Goal: Task Accomplishment & Management: Manage account settings

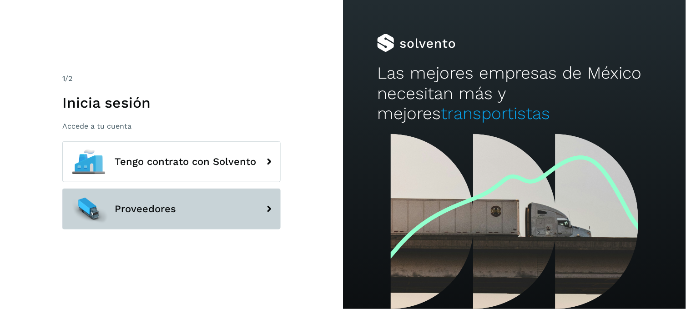
click at [186, 216] on button "Proveedores" at bounding box center [171, 209] width 218 height 41
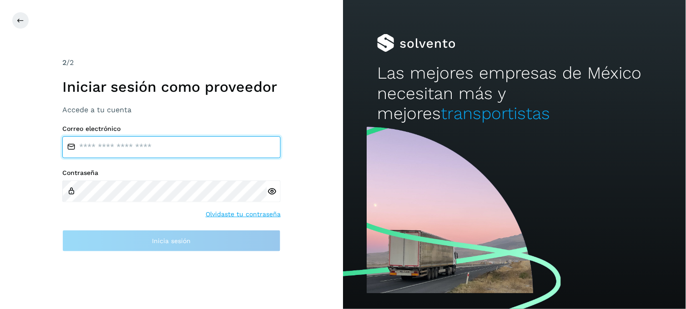
type input "**********"
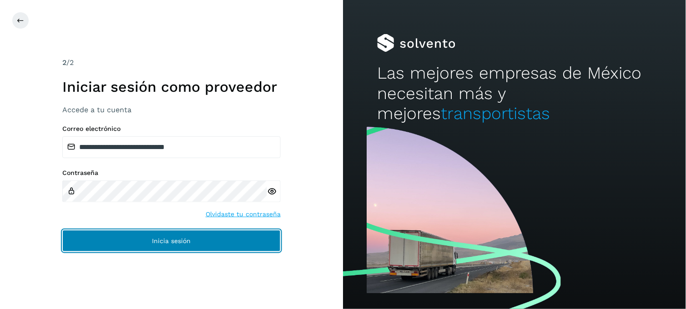
click at [151, 241] on button "Inicia sesión" at bounding box center [171, 241] width 218 height 22
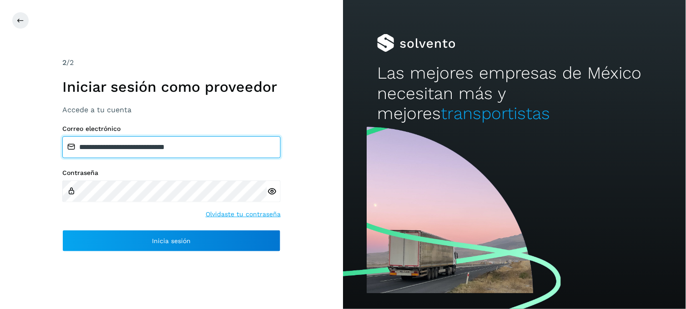
click at [132, 148] on input "**********" at bounding box center [171, 147] width 218 height 22
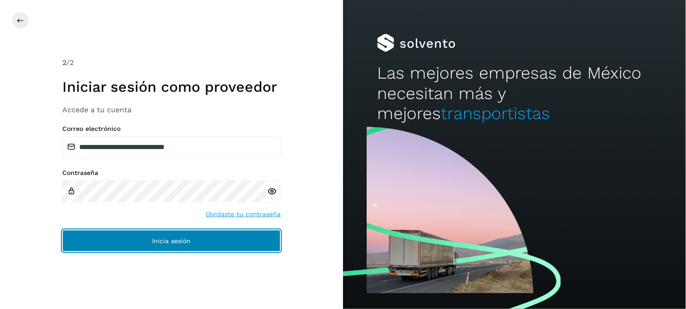
click at [105, 239] on button "Inicia sesión" at bounding box center [171, 241] width 218 height 22
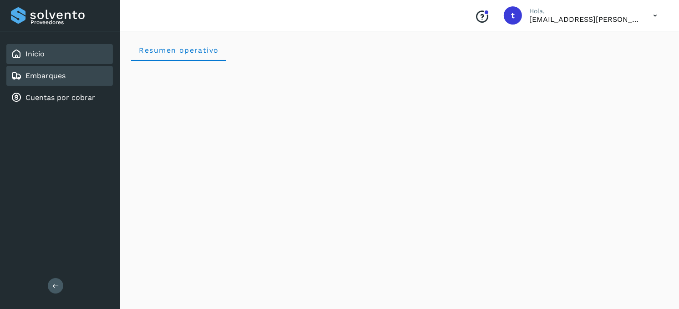
click at [55, 81] on div "Embarques" at bounding box center [59, 76] width 106 height 20
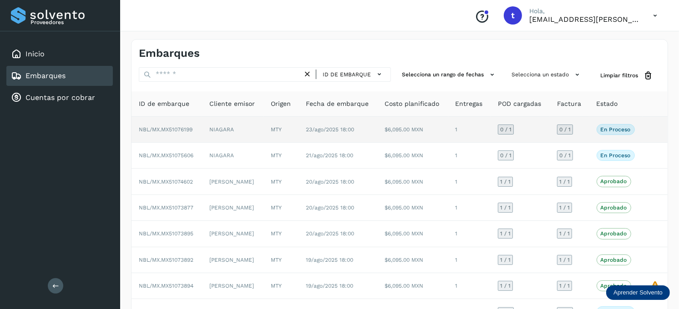
click at [604, 126] on p "En proceso" at bounding box center [615, 129] width 30 height 6
click at [427, 128] on td "$6,095.00 MXN" at bounding box center [413, 130] width 71 height 26
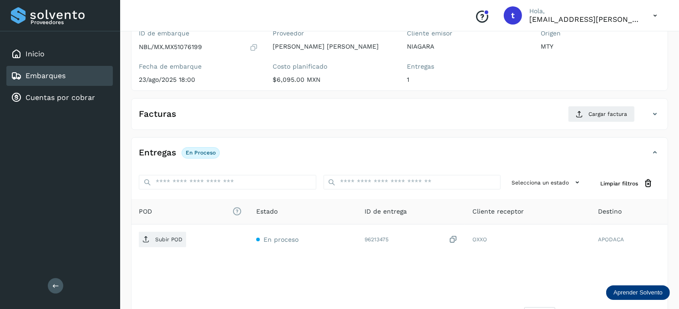
scroll to position [101, 0]
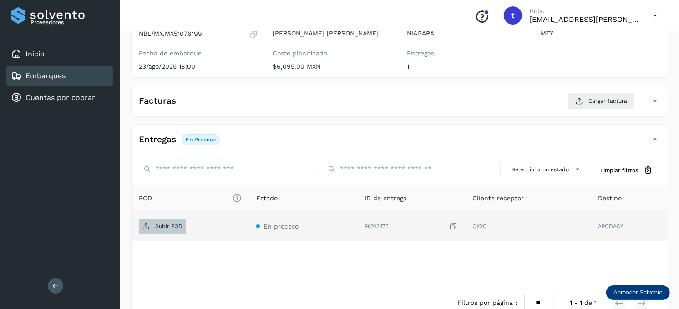
click at [179, 225] on p "Subir POD" at bounding box center [168, 226] width 27 height 6
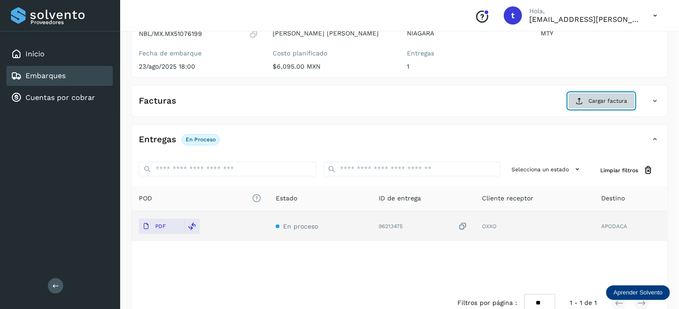
click at [587, 105] on button "Cargar factura" at bounding box center [601, 101] width 67 height 16
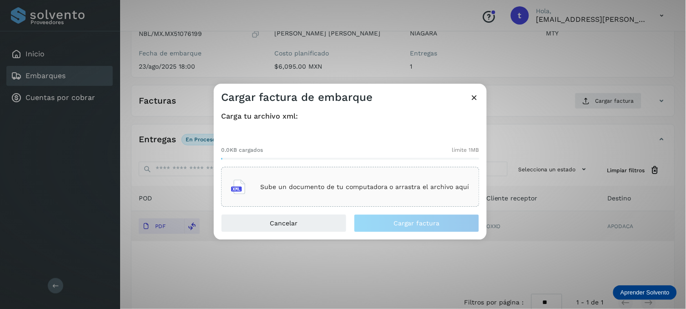
click at [381, 187] on p "Sube un documento de tu computadora o arrastra el archivo aquí" at bounding box center [364, 187] width 209 height 8
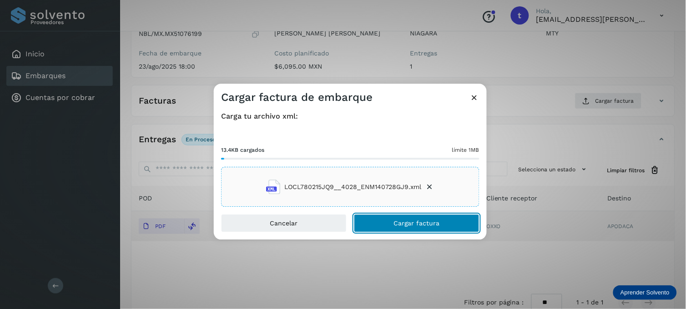
click at [381, 217] on button "Cargar factura" at bounding box center [417, 224] width 126 height 18
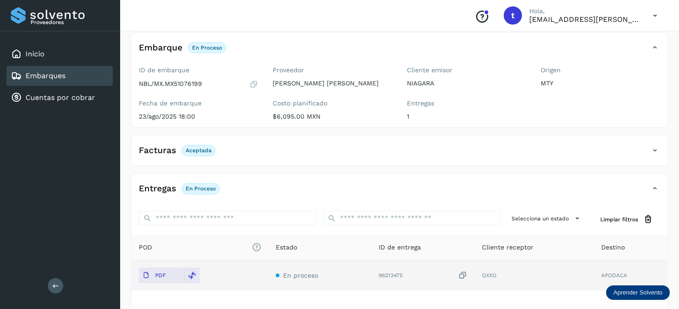
scroll to position [50, 0]
click at [83, 75] on div "Embarques" at bounding box center [59, 76] width 106 height 20
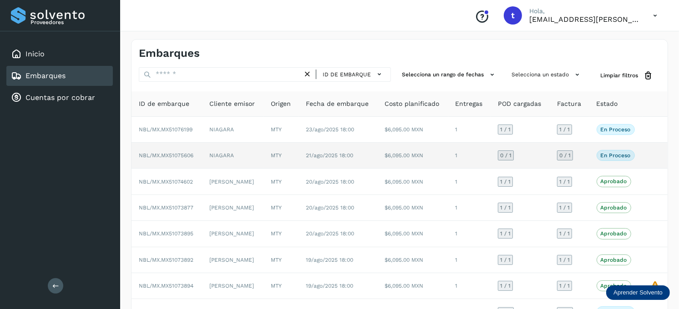
click at [200, 157] on td "NBL/MX.MX51075606" at bounding box center [166, 156] width 71 height 26
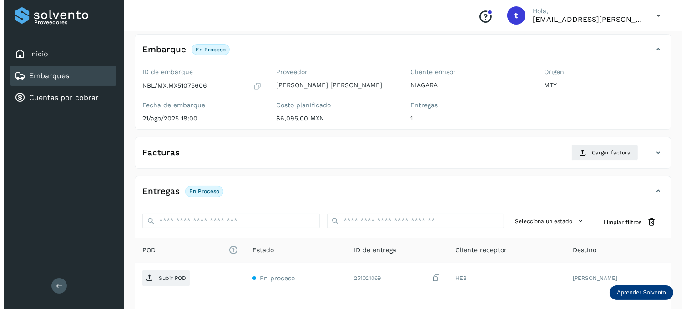
scroll to position [123, 0]
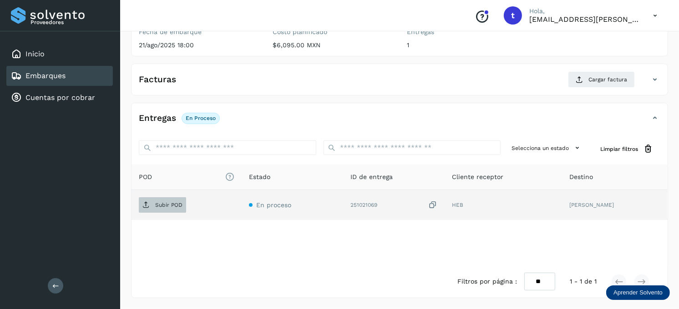
click at [176, 208] on p "Subir POD" at bounding box center [168, 205] width 27 height 6
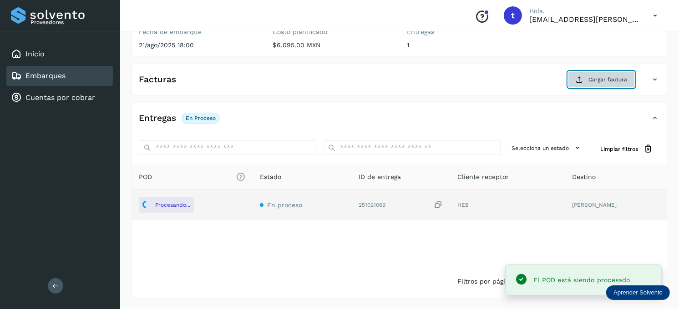
click at [593, 84] on button "Cargar factura" at bounding box center [601, 79] width 67 height 16
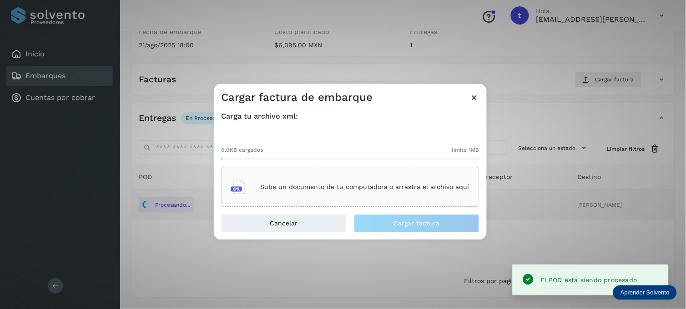
click at [314, 183] on p "Sube un documento de tu computadora o arrastra el archivo aquí" at bounding box center [364, 187] width 209 height 8
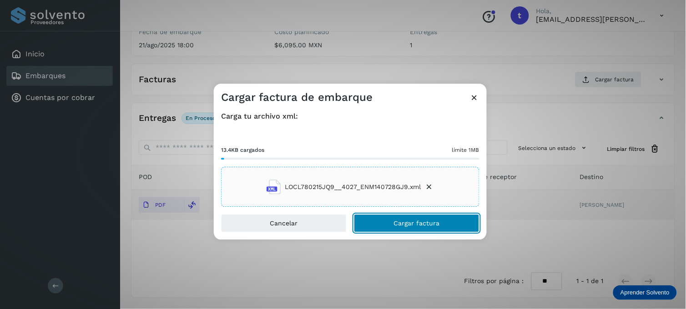
click at [370, 229] on button "Cargar factura" at bounding box center [417, 224] width 126 height 18
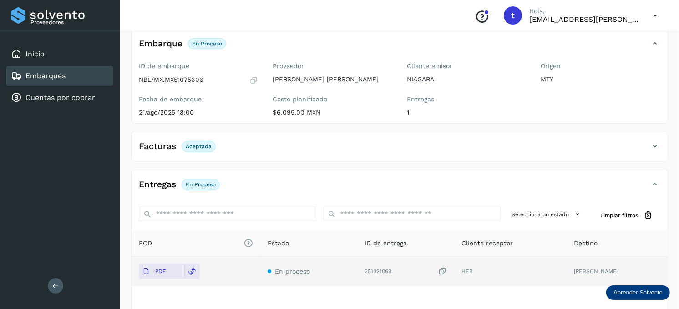
scroll to position [71, 0]
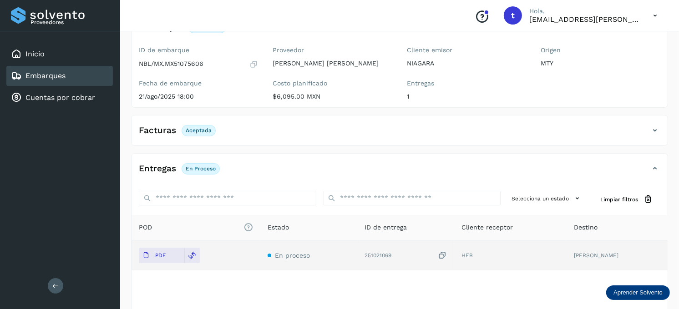
click at [54, 71] on div "Embarques" at bounding box center [38, 76] width 55 height 11
